Goal: Task Accomplishment & Management: Manage account settings

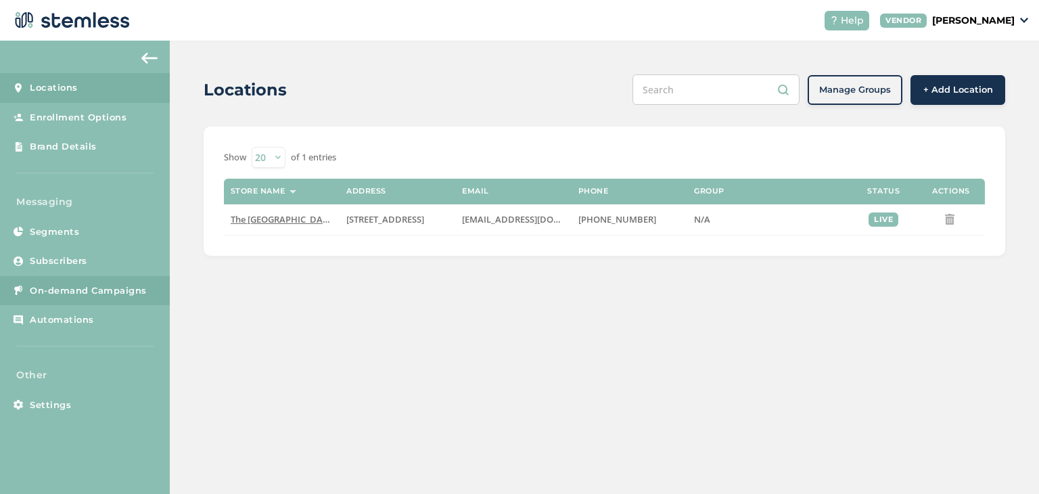
click at [105, 289] on span "On-demand Campaigns" at bounding box center [88, 291] width 117 height 14
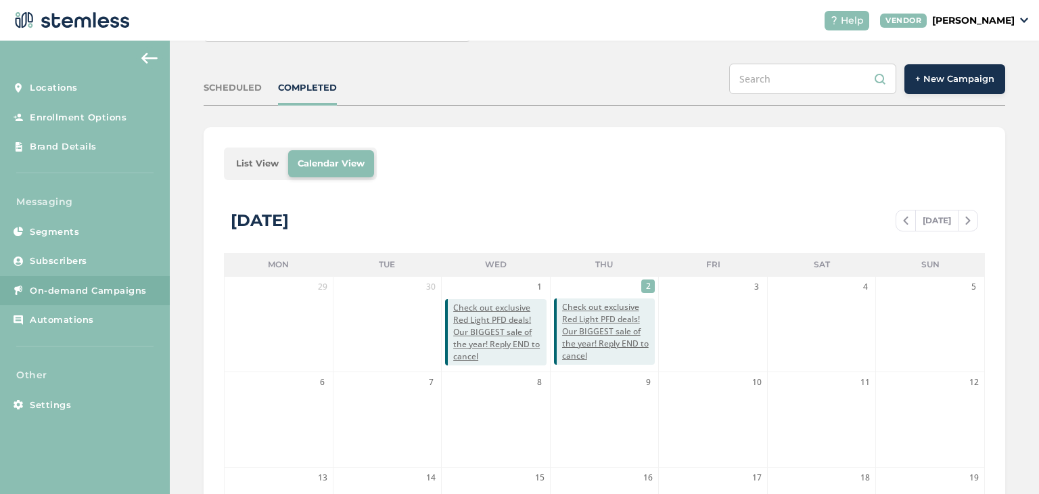
scroll to position [111, 0]
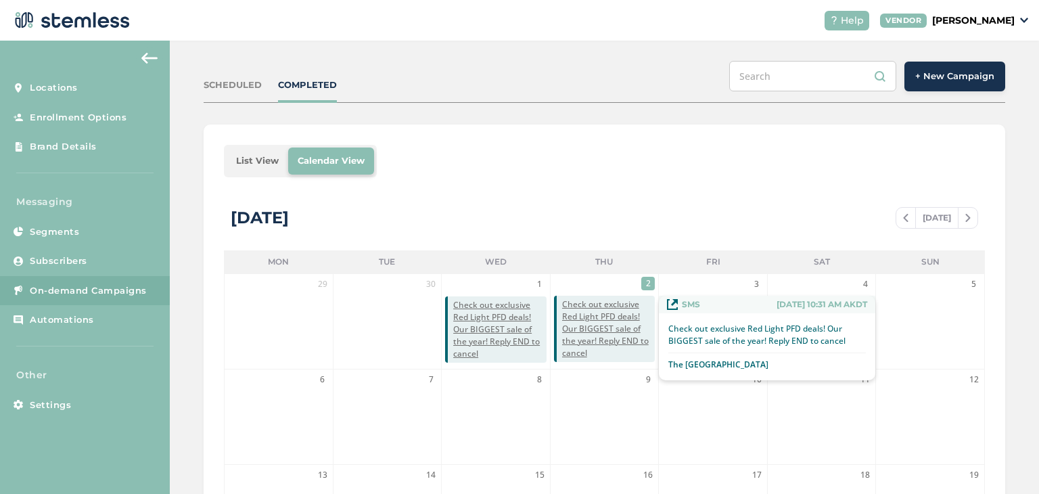
click at [580, 317] on span "Check out exclusive Red Light PFD deals! Our BIGGEST sale of the year! Reply EN…" at bounding box center [608, 328] width 93 height 61
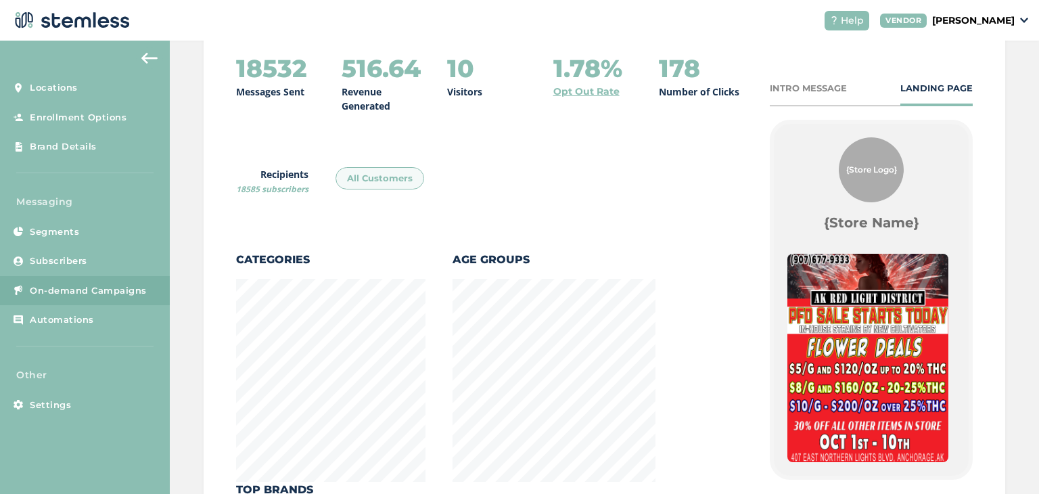
scroll to position [229, 0]
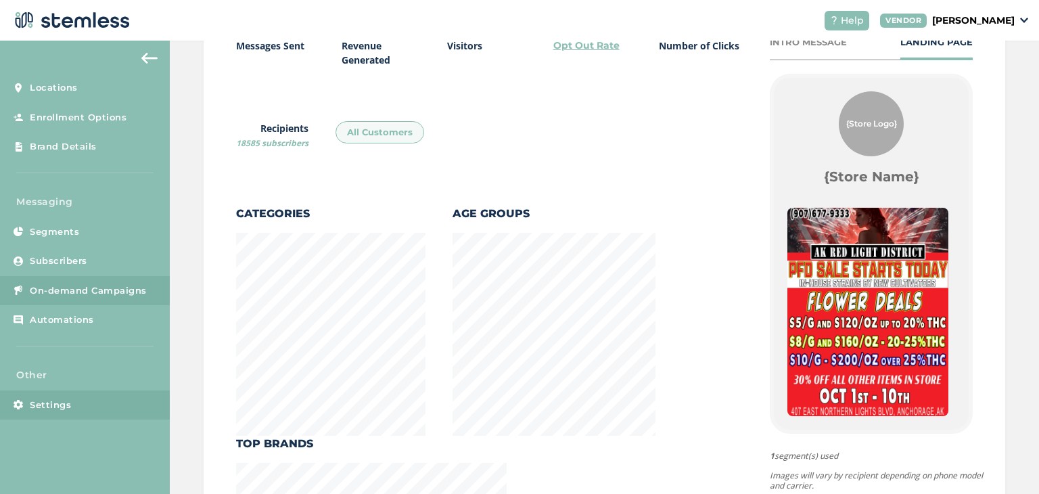
click at [60, 405] on span "Settings" at bounding box center [50, 405] width 41 height 14
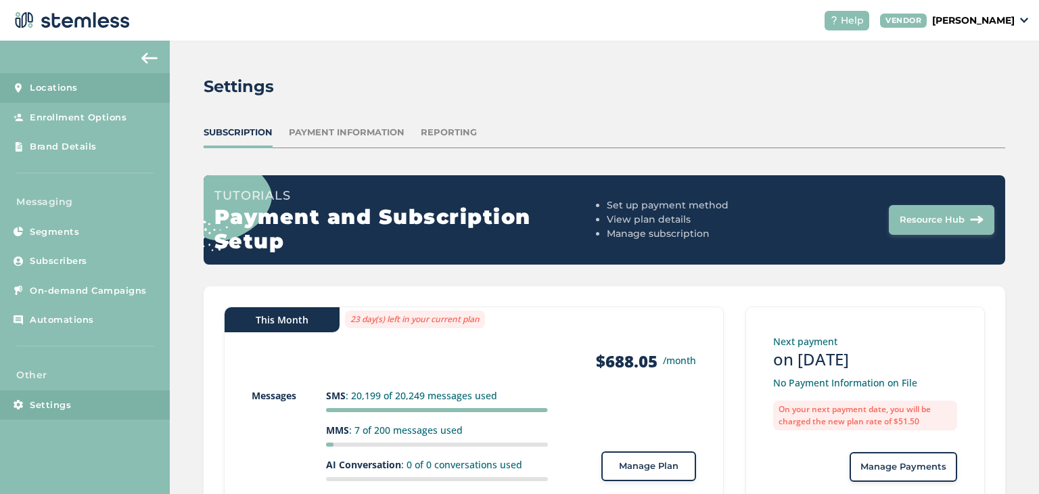
click at [58, 89] on span "Locations" at bounding box center [54, 88] width 48 height 14
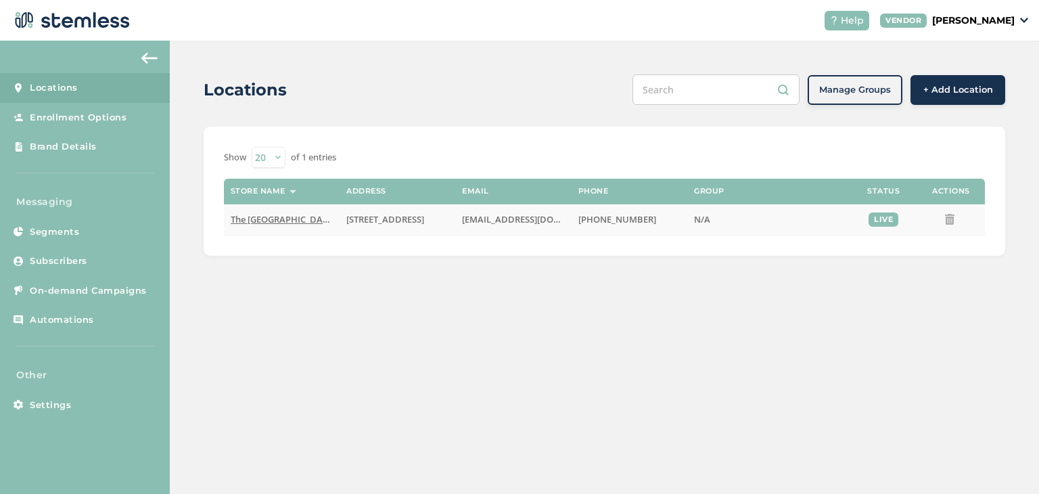
click at [268, 216] on span "The [GEOGRAPHIC_DATA]" at bounding box center [283, 219] width 105 height 12
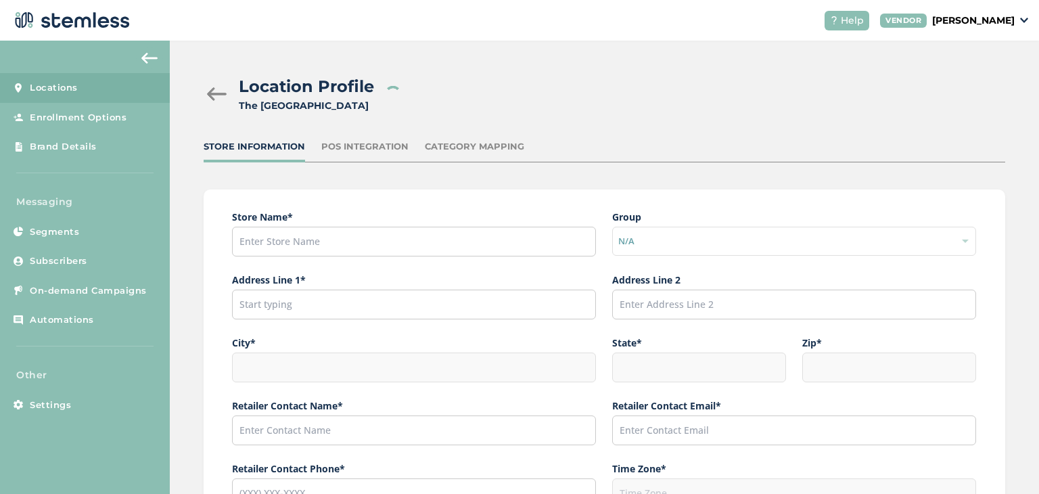
type input "The [GEOGRAPHIC_DATA]"
type input "[STREET_ADDRESS]"
type input "Anchorage"
type input "AK"
type input "99503"
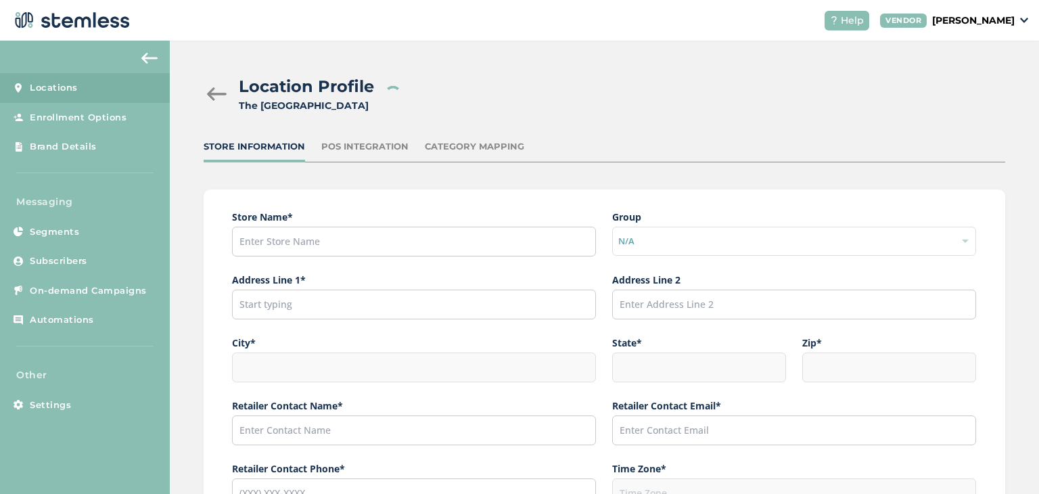
type input "Red Light"
type input "[EMAIL_ADDRESS][DOMAIN_NAME]"
type input "[PHONE_NUMBER]"
type input "America/Anchorage"
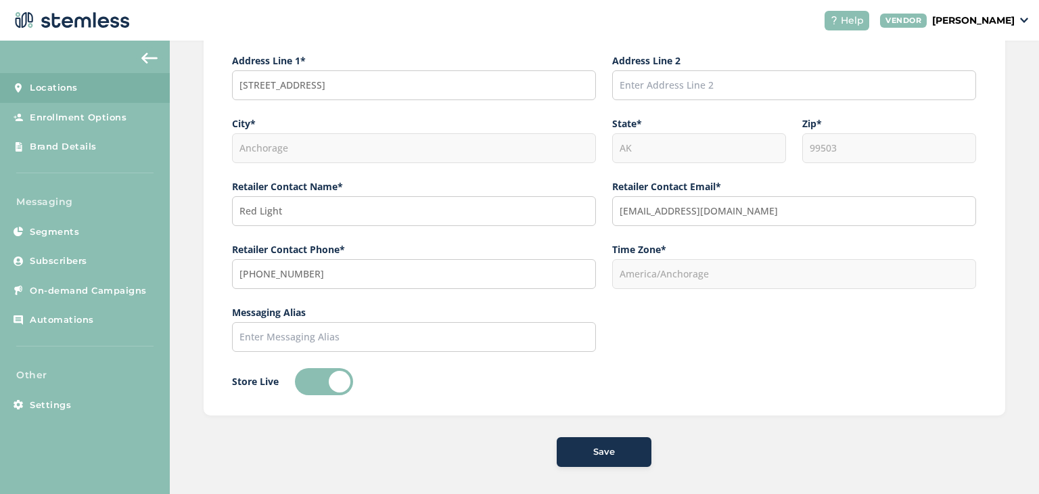
scroll to position [219, 0]
click at [70, 125] on link "Enrollment Options" at bounding box center [85, 118] width 170 height 30
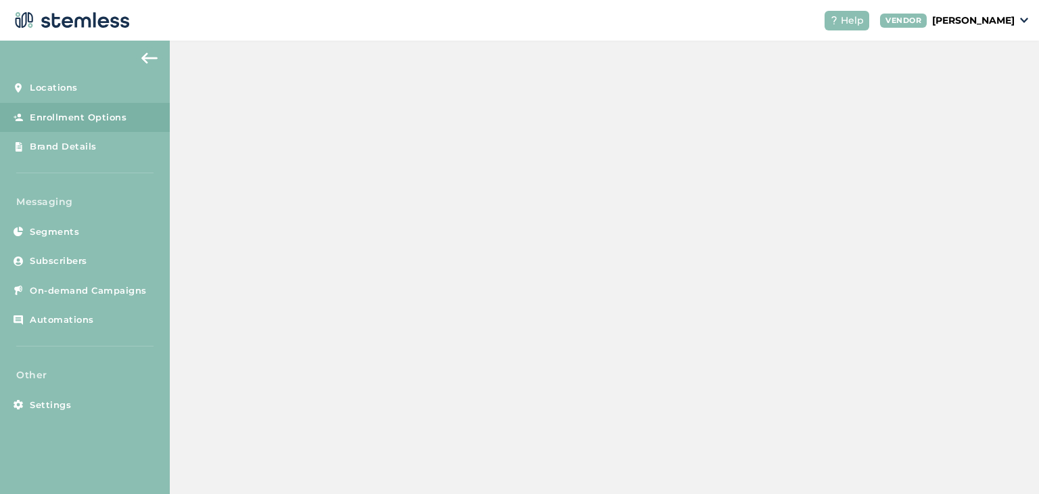
scroll to position [7, 0]
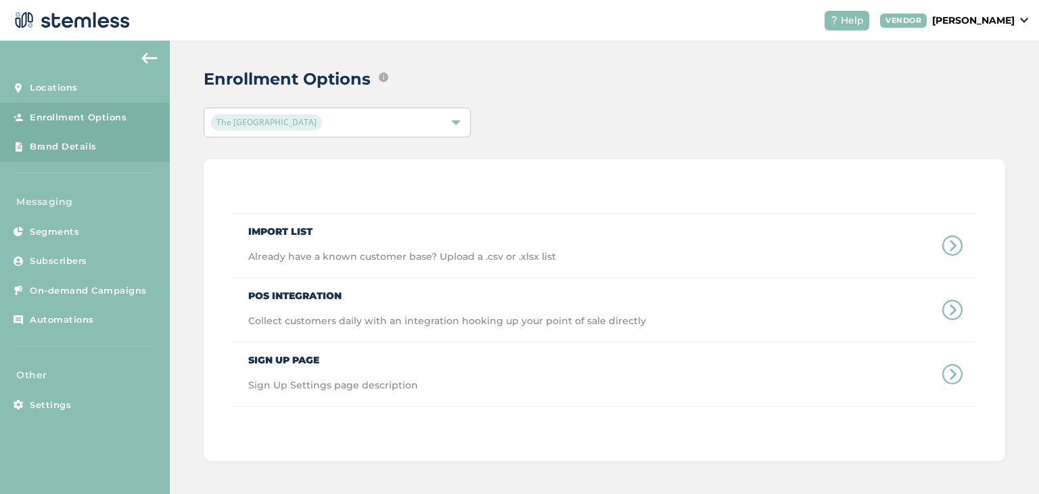
click at [65, 141] on span "Brand Details" at bounding box center [63, 147] width 67 height 14
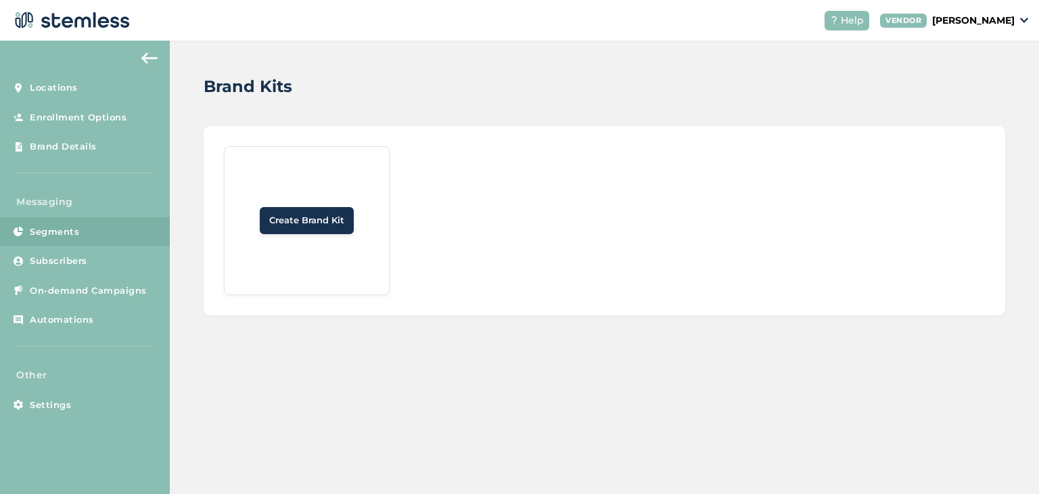
click at [60, 229] on span "Segments" at bounding box center [54, 232] width 49 height 14
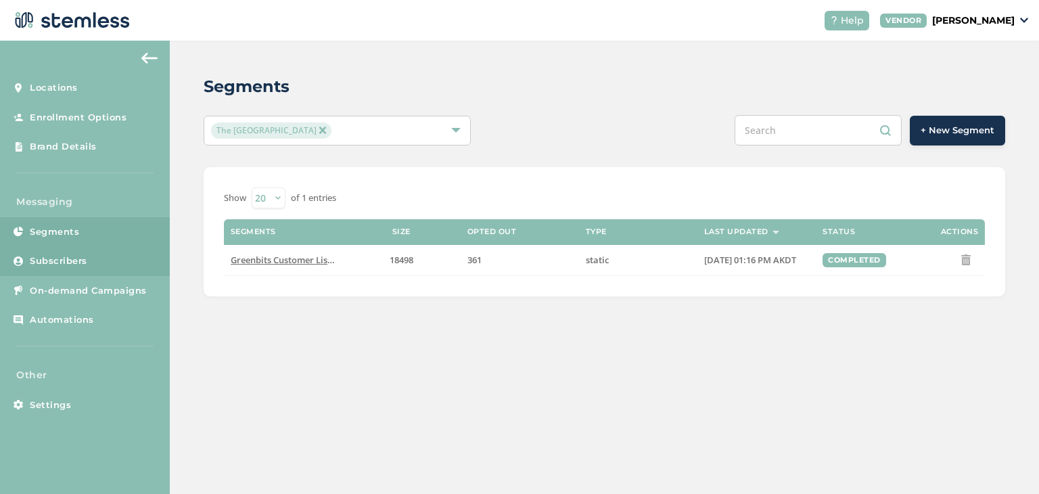
click at [53, 262] on span "Subscribers" at bounding box center [58, 261] width 57 height 14
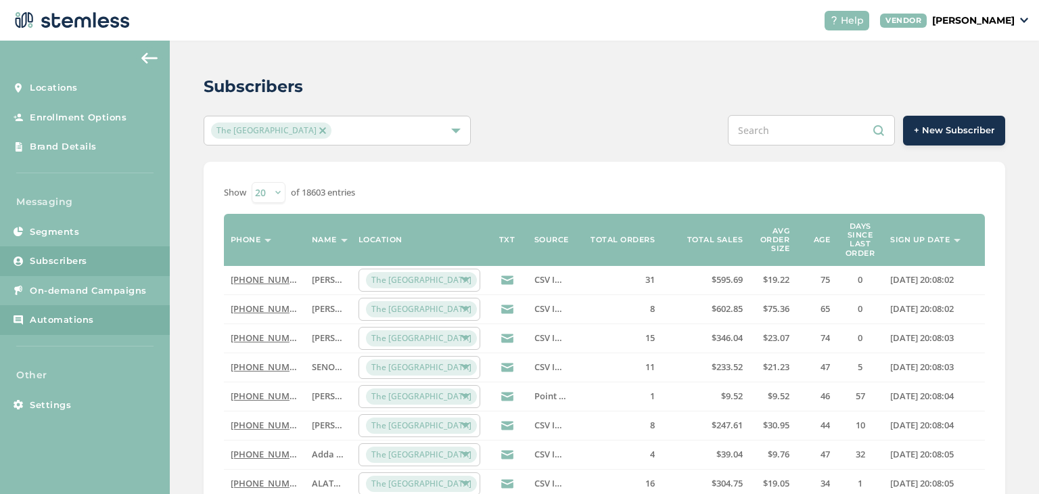
click at [51, 321] on span "Automations" at bounding box center [62, 320] width 64 height 14
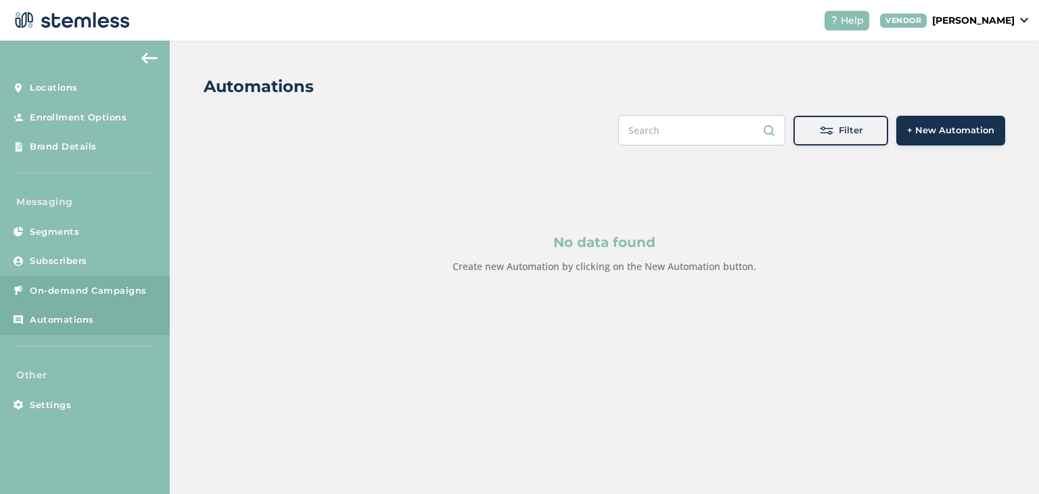
click at [76, 288] on span "On-demand Campaigns" at bounding box center [88, 291] width 117 height 14
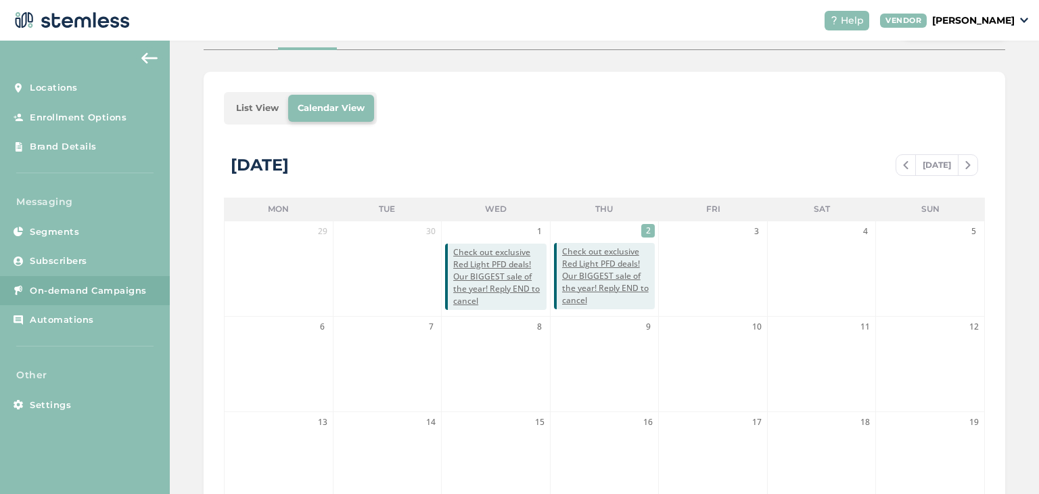
scroll to position [165, 0]
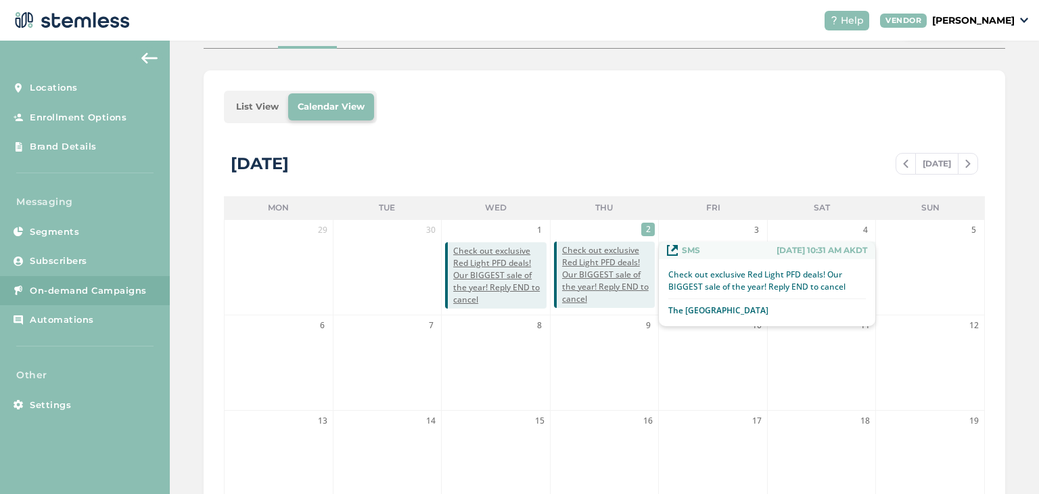
click at [585, 269] on span "Check out exclusive Red Light PFD deals! Our BIGGEST sale of the year! Reply EN…" at bounding box center [608, 274] width 93 height 61
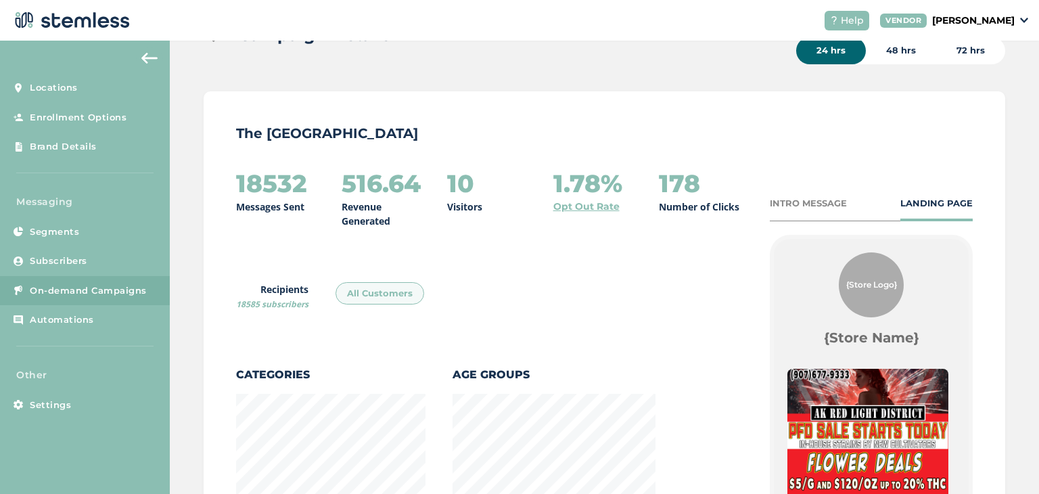
scroll to position [101, 0]
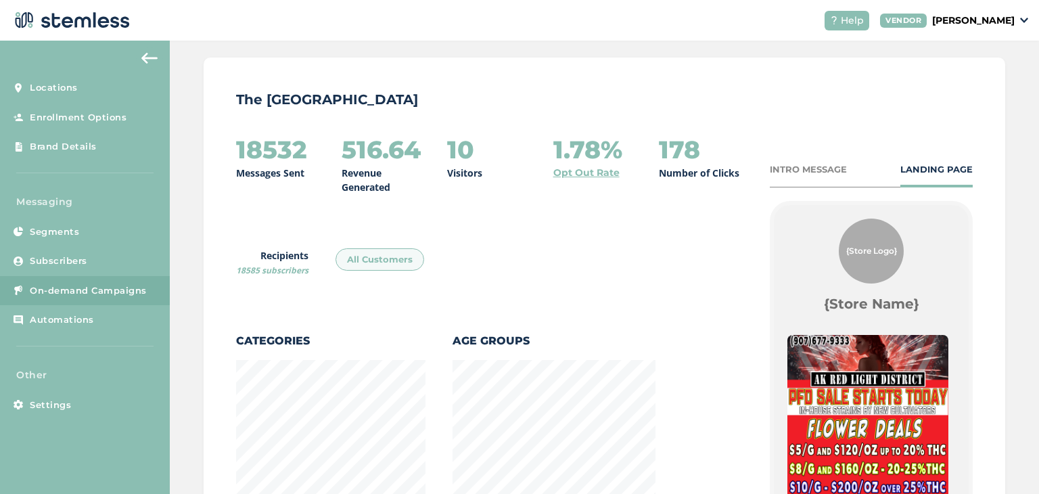
click at [814, 164] on div "INTRO MESSAGE" at bounding box center [808, 170] width 77 height 14
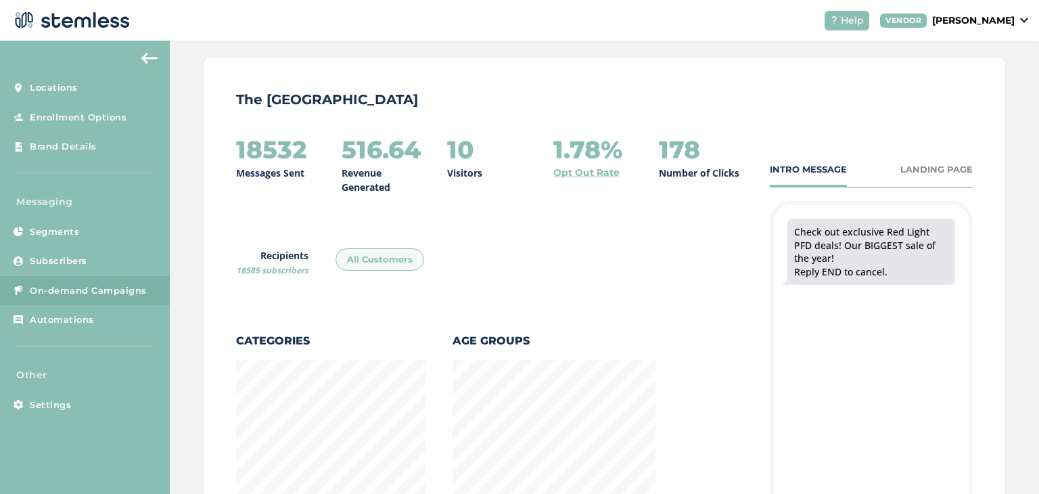
scroll to position [982, 795]
click at [922, 173] on div "LANDING PAGE" at bounding box center [936, 170] width 72 height 14
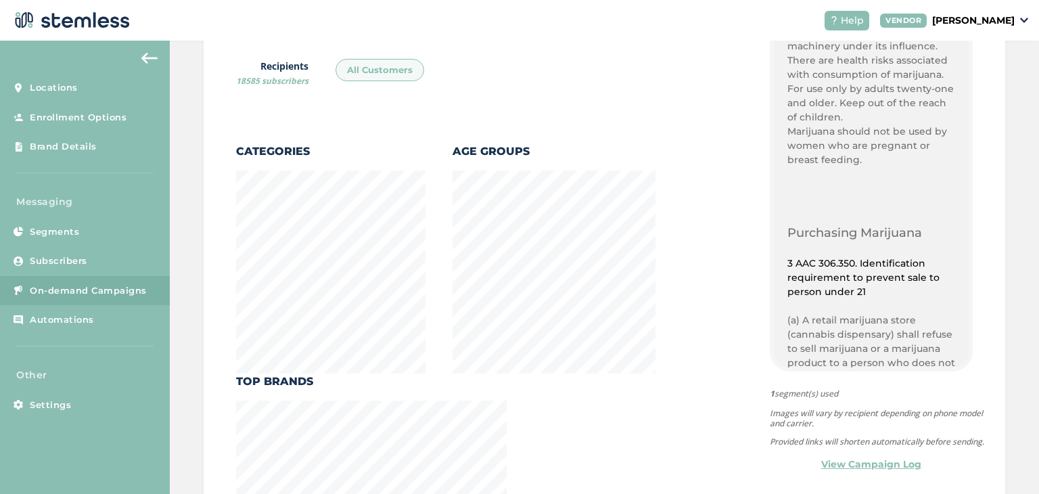
scroll to position [577, 0]
click at [874, 297] on link "3 AAC 306.350. Identification requirement to prevent sale to person under 21" at bounding box center [863, 276] width 152 height 41
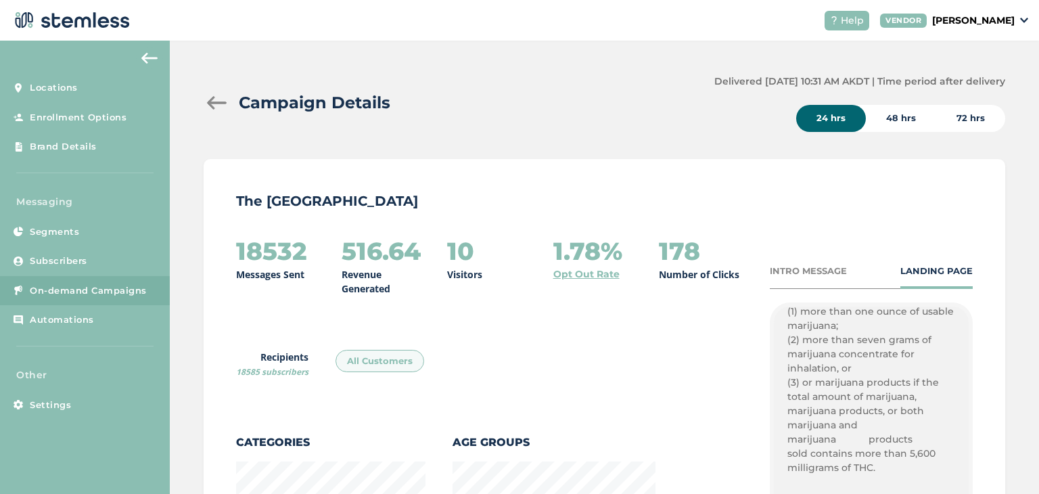
scroll to position [0, 0]
click at [208, 102] on div at bounding box center [217, 103] width 27 height 14
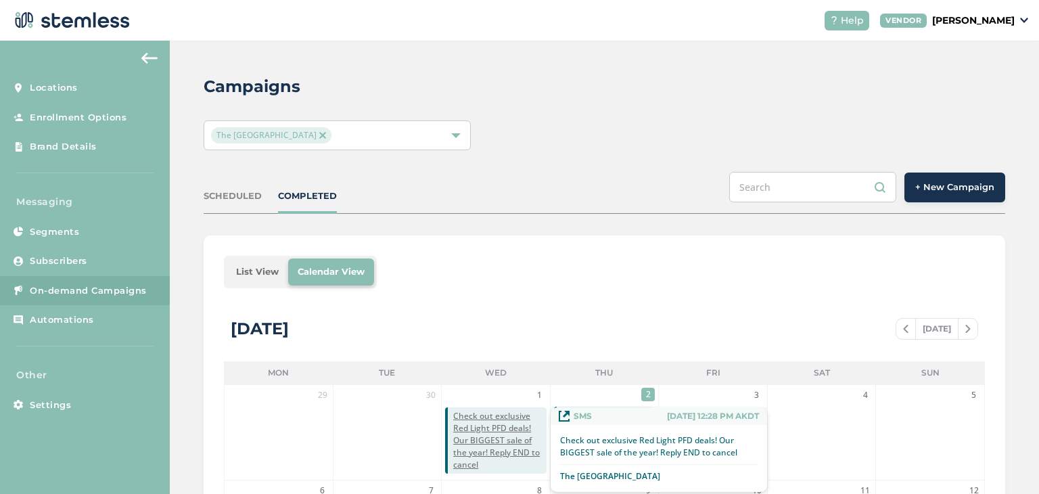
click at [469, 437] on span "Check out exclusive Red Light PFD deals! Our BIGGEST sale of the year! Reply EN…" at bounding box center [499, 440] width 93 height 61
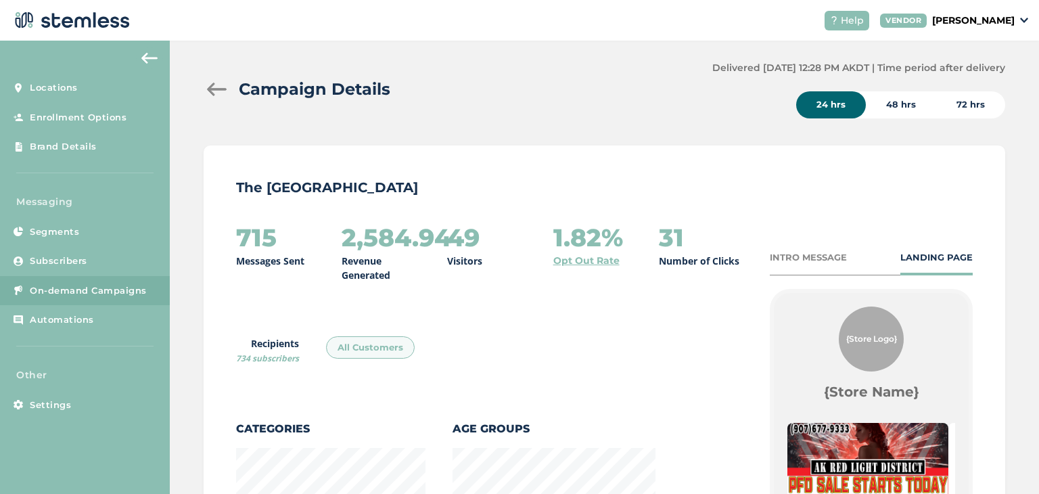
scroll to position [12, 0]
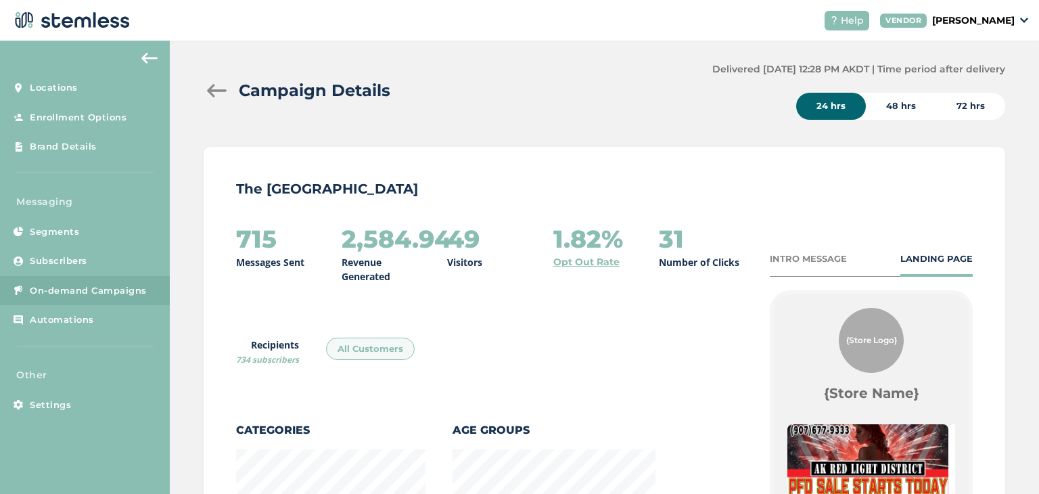
click at [897, 110] on div "48 hrs" at bounding box center [901, 106] width 70 height 27
click at [964, 117] on div "72 hrs" at bounding box center [970, 106] width 69 height 27
click at [893, 108] on div "48 hrs" at bounding box center [901, 106] width 70 height 27
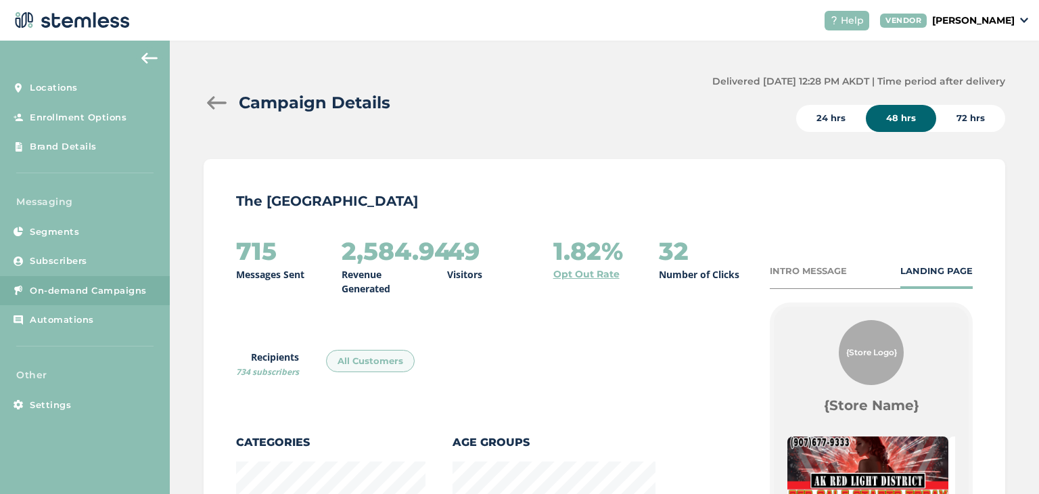
click at [217, 97] on div at bounding box center [217, 103] width 27 height 14
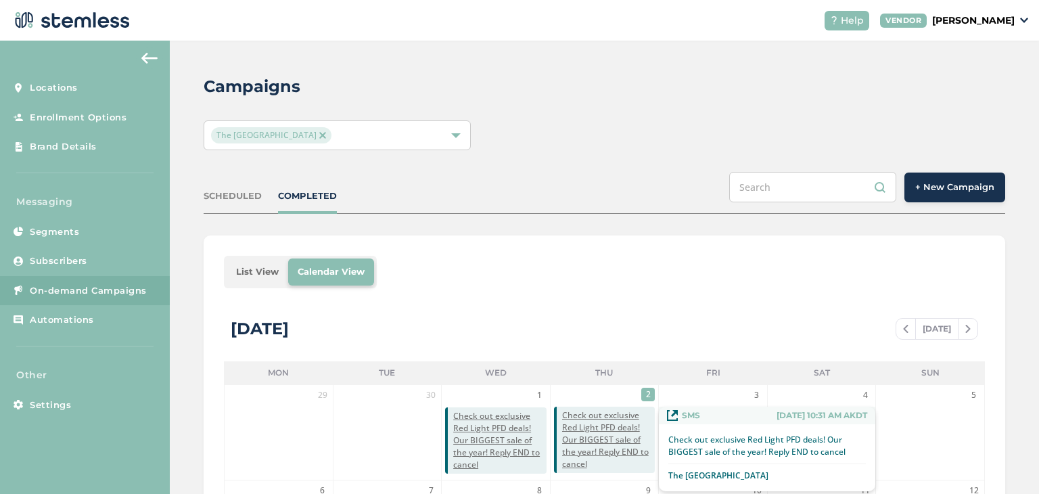
click at [584, 429] on span "Check out exclusive Red Light PFD deals! Our BIGGEST sale of the year! Reply EN…" at bounding box center [608, 439] width 93 height 61
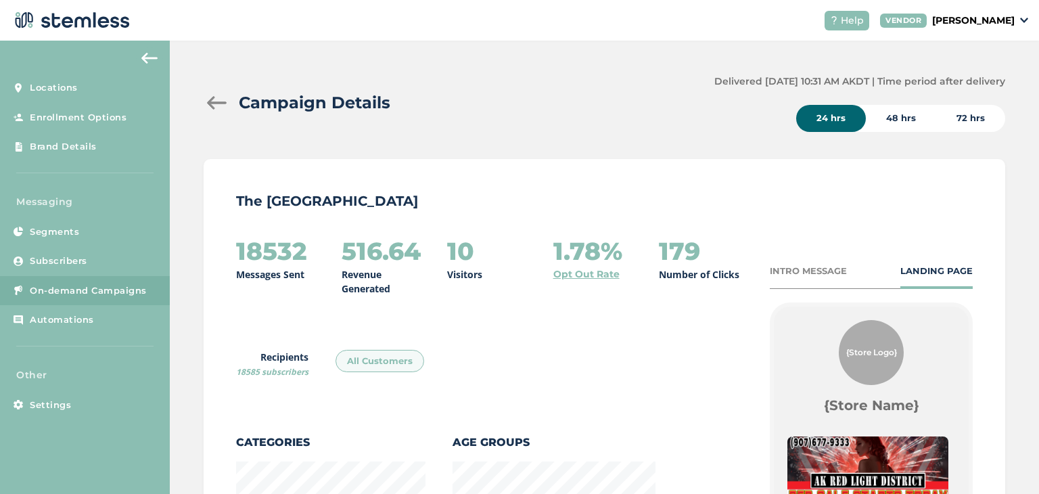
click at [219, 110] on div "Campaign Details" at bounding box center [454, 103] width 500 height 24
click at [213, 98] on div at bounding box center [217, 103] width 27 height 14
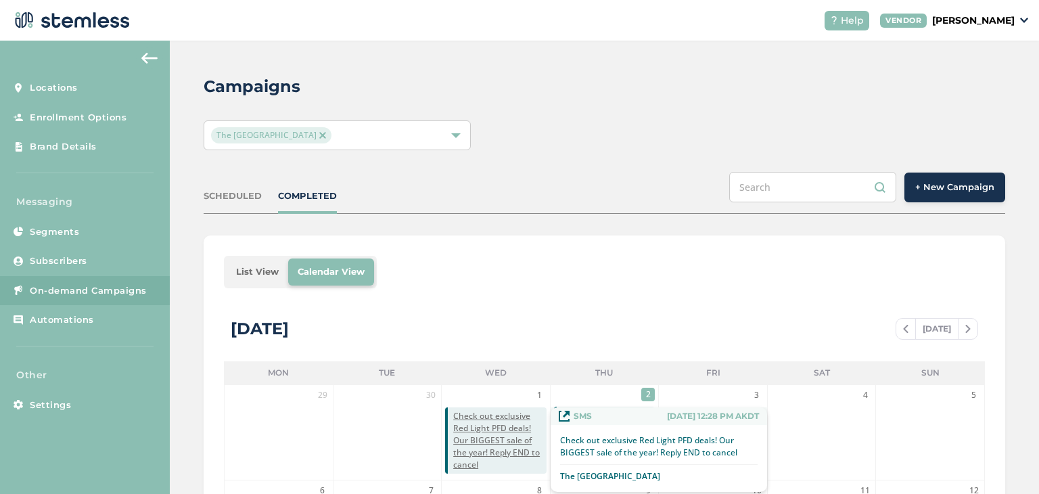
click at [494, 449] on span "Check out exclusive Red Light PFD deals! Our BIGGEST sale of the year! Reply EN…" at bounding box center [499, 440] width 93 height 61
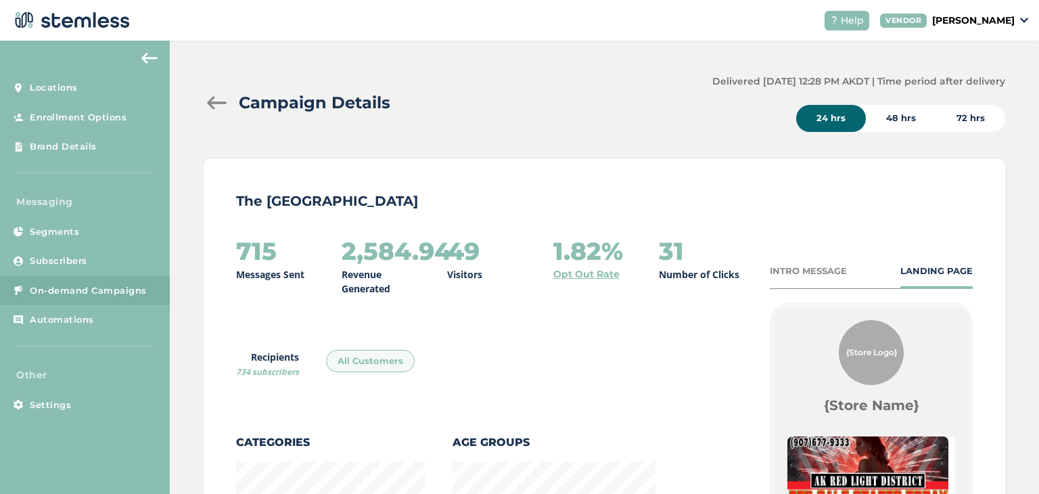
scroll to position [954, 795]
click at [213, 103] on div at bounding box center [217, 103] width 27 height 14
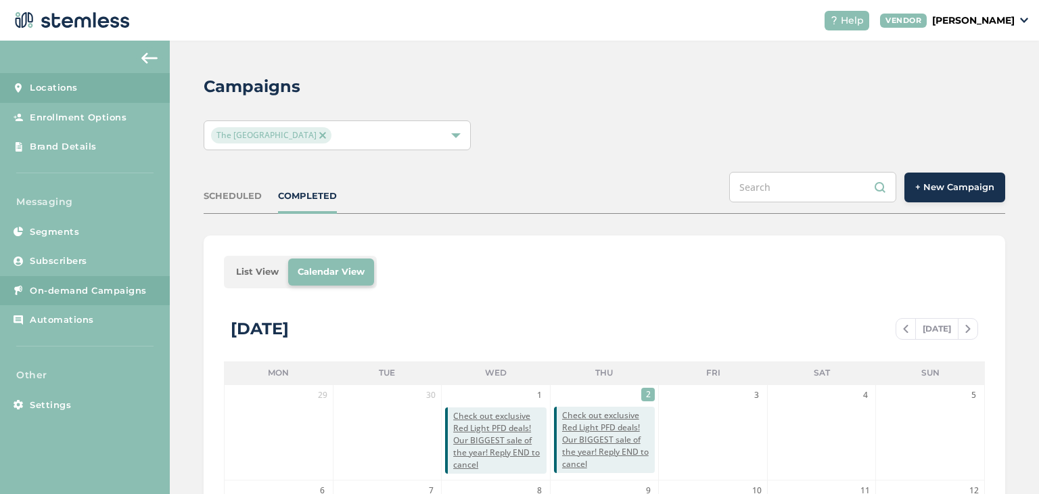
click at [71, 90] on span "Locations" at bounding box center [54, 88] width 48 height 14
